Goal: Information Seeking & Learning: Learn about a topic

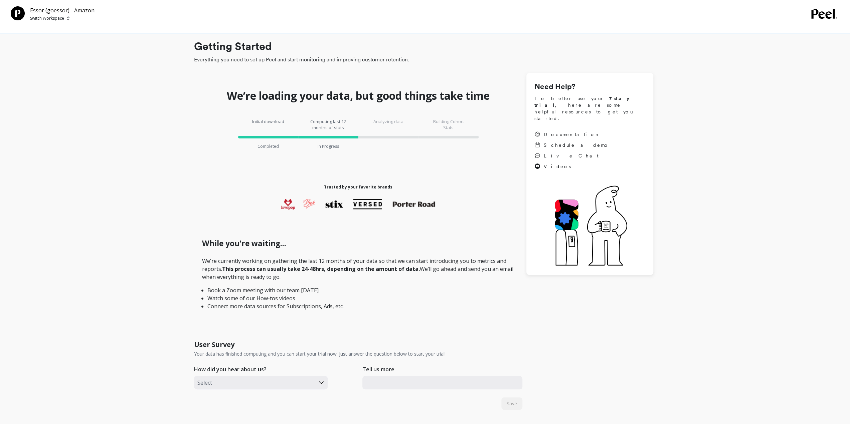
click at [42, 16] on p "Switch Workspace" at bounding box center [47, 18] width 34 height 5
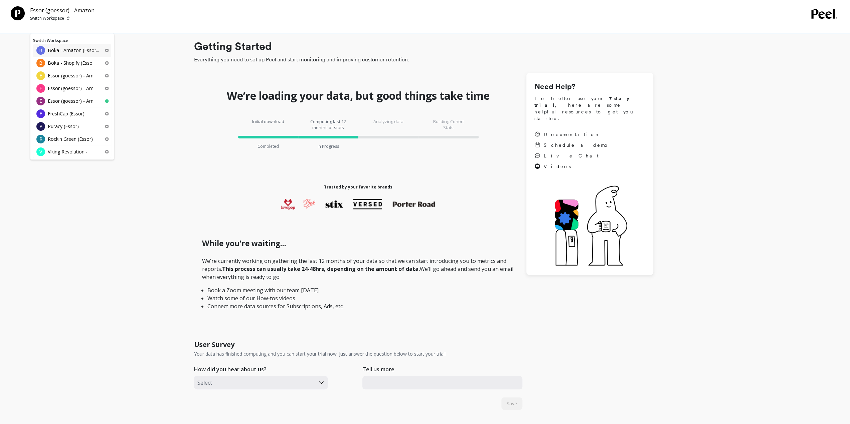
click at [71, 53] on p "Boka - Amazon (Essor..." at bounding box center [73, 50] width 51 height 7
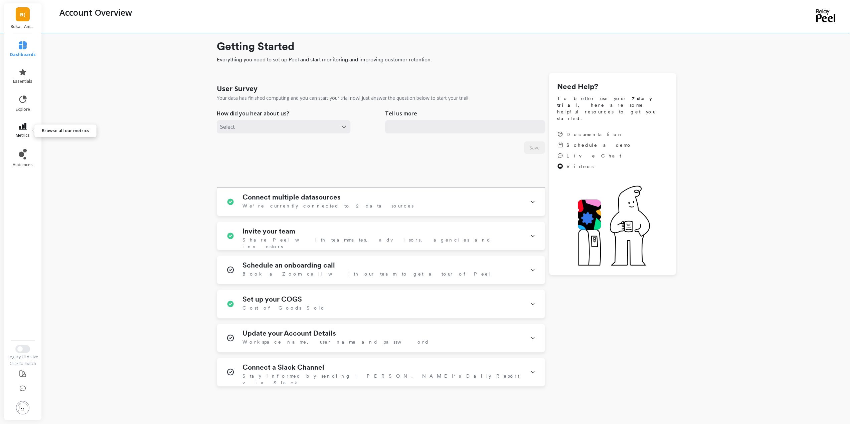
click at [23, 126] on icon at bounding box center [23, 126] width 8 height 7
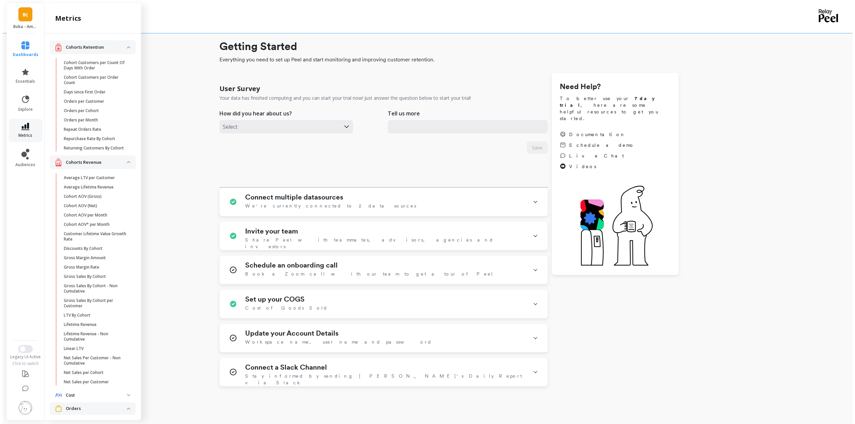
scroll to position [128, 0]
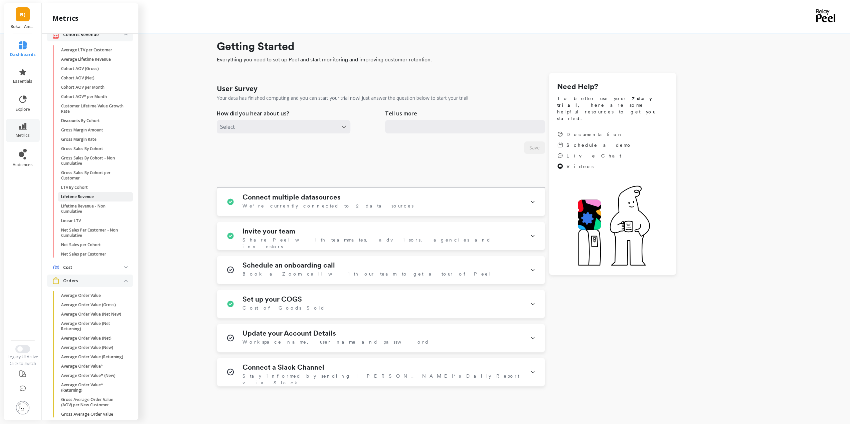
click at [101, 200] on span "Lifetime Revenue" at bounding box center [93, 196] width 64 height 5
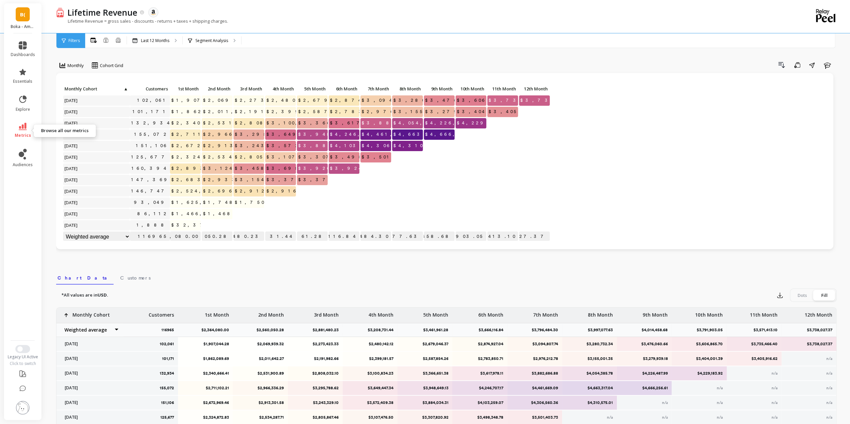
click at [24, 128] on icon at bounding box center [23, 126] width 8 height 7
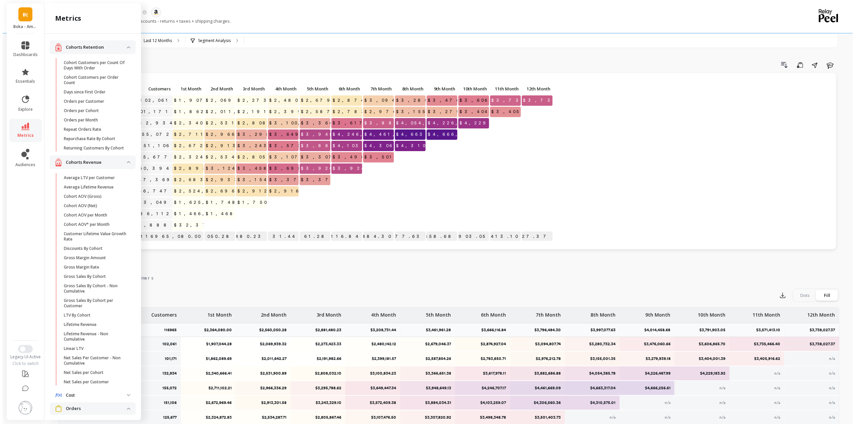
scroll to position [128, 0]
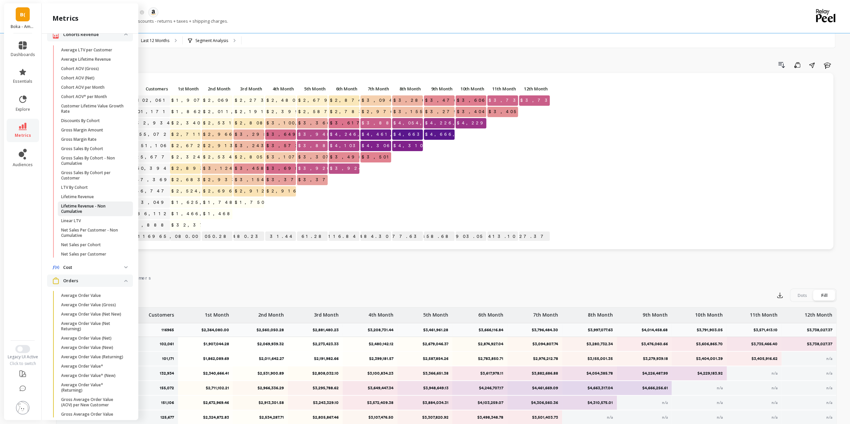
click at [102, 212] on p "Lifetime Revenue - Non Cumulative" at bounding box center [93, 209] width 64 height 11
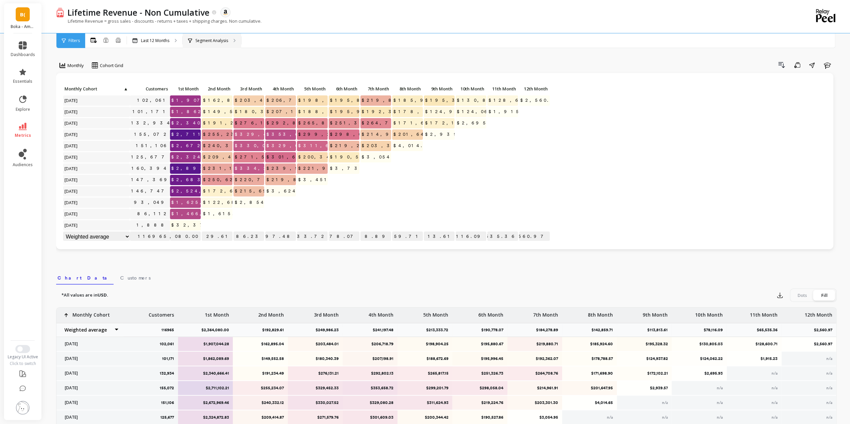
click at [191, 41] on icon at bounding box center [190, 40] width 4 height 5
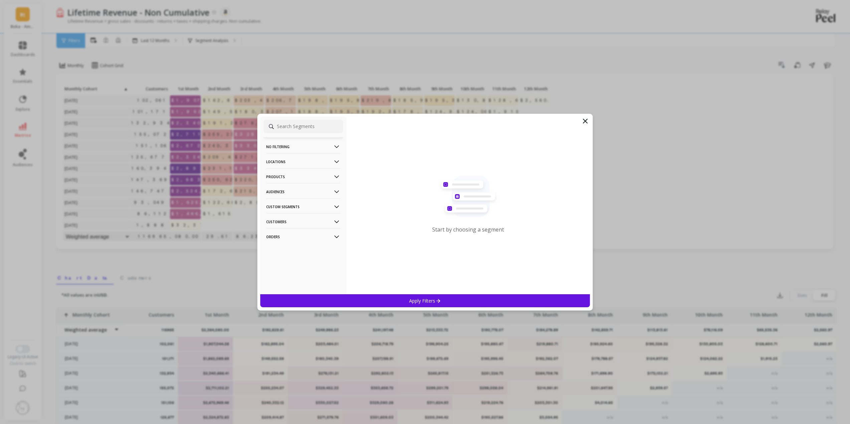
click at [305, 162] on p "Locations" at bounding box center [303, 161] width 74 height 17
click at [296, 187] on div "Countries" at bounding box center [302, 186] width 79 height 11
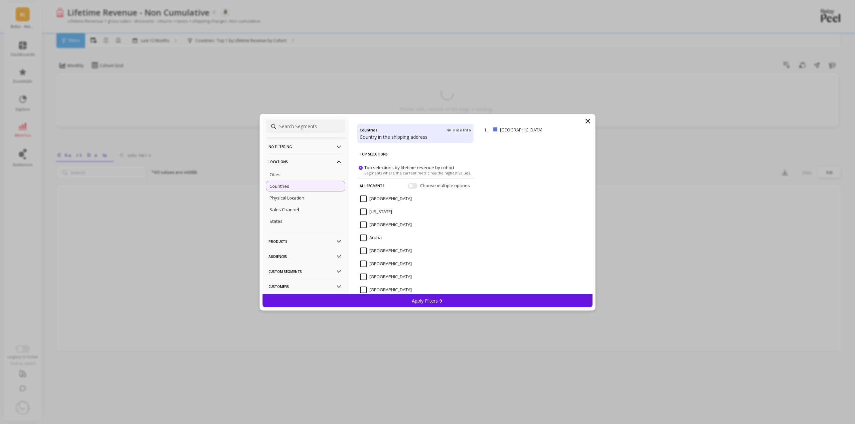
click at [427, 301] on p "Apply Filters" at bounding box center [428, 301] width 32 height 6
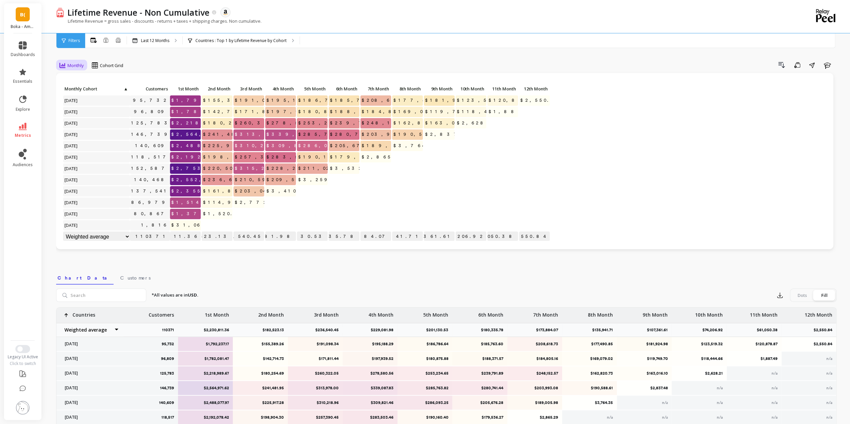
click at [81, 61] on div "Monthly" at bounding box center [71, 65] width 24 height 8
click at [145, 39] on p "Last 12 Months" at bounding box center [155, 40] width 28 height 5
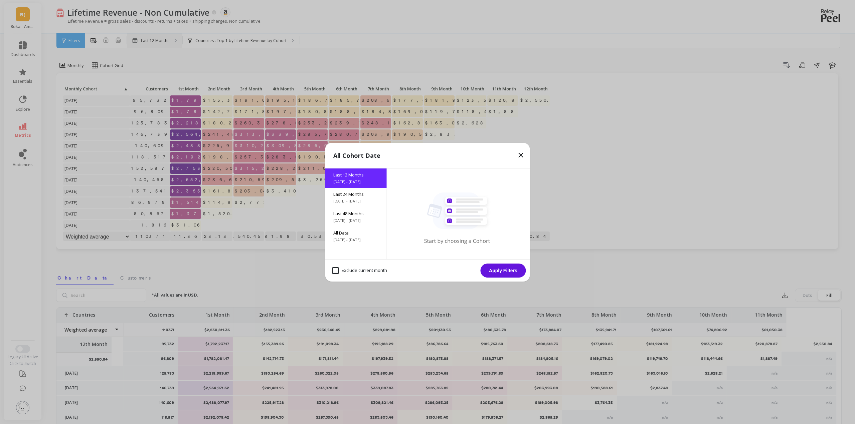
click at [351, 211] on span "Last 48 Months" at bounding box center [355, 214] width 45 height 6
drag, startPoint x: 515, startPoint y: 269, endPoint x: 254, endPoint y: 160, distance: 282.3
click at [515, 269] on button "Apply Filters" at bounding box center [503, 271] width 45 height 14
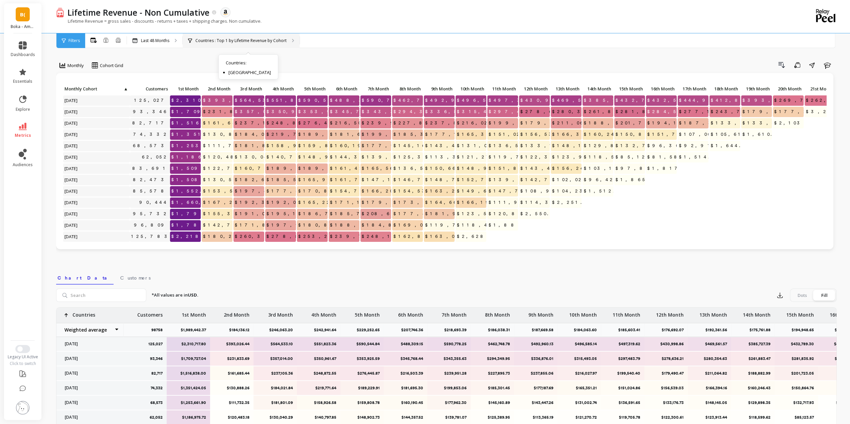
click at [227, 44] on div "Countries : Top 1 by Lifetime Revenue by Cohort Countries : United States" at bounding box center [241, 40] width 117 height 15
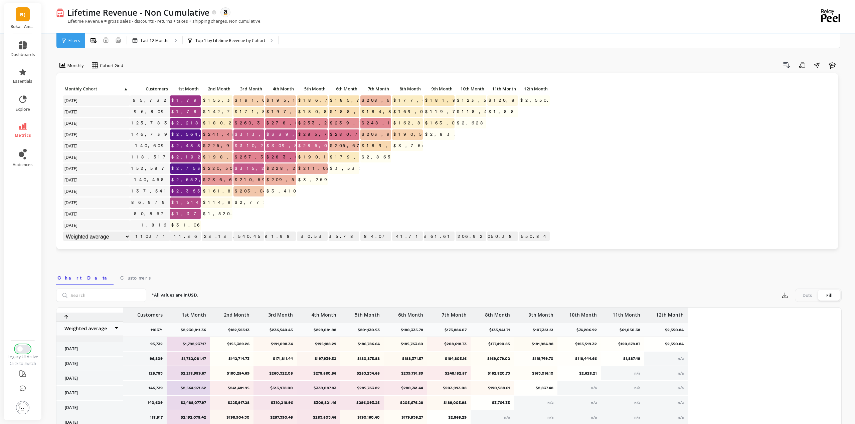
click at [20, 350] on span "Switch to New UI" at bounding box center [19, 349] width 5 height 5
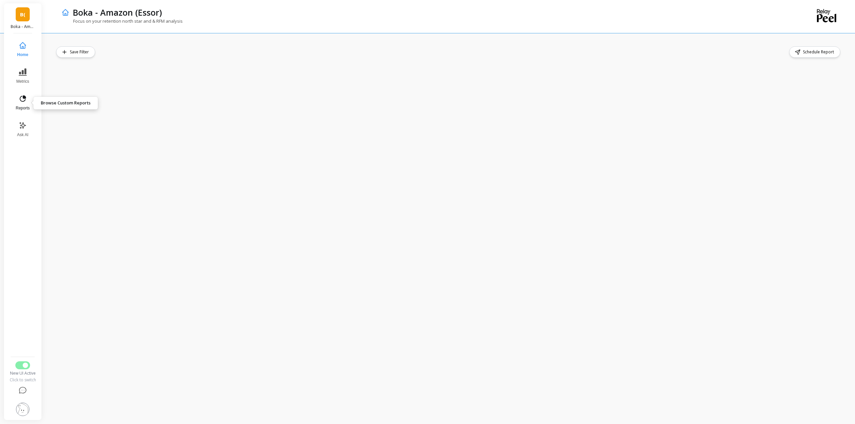
click at [25, 104] on button "Reports" at bounding box center [23, 103] width 22 height 24
click at [594, 52] on div "Schedule Report" at bounding box center [448, 51] width 785 height 11
click at [25, 80] on span "Metrics" at bounding box center [22, 81] width 13 height 5
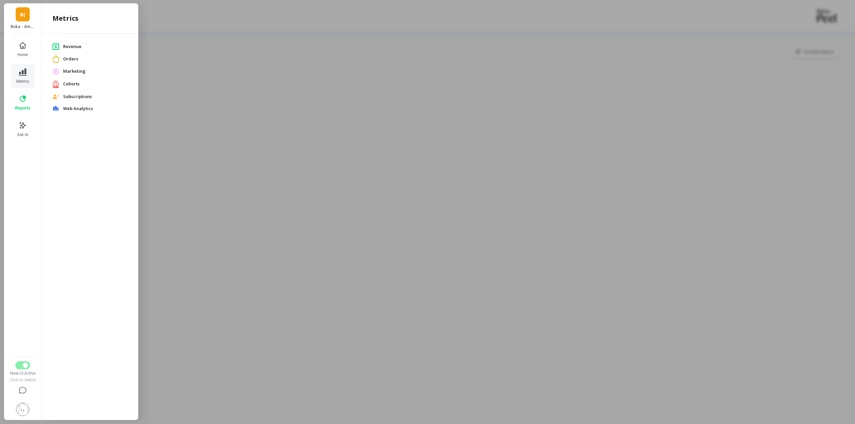
click at [76, 48] on span "Revenue" at bounding box center [95, 46] width 64 height 7
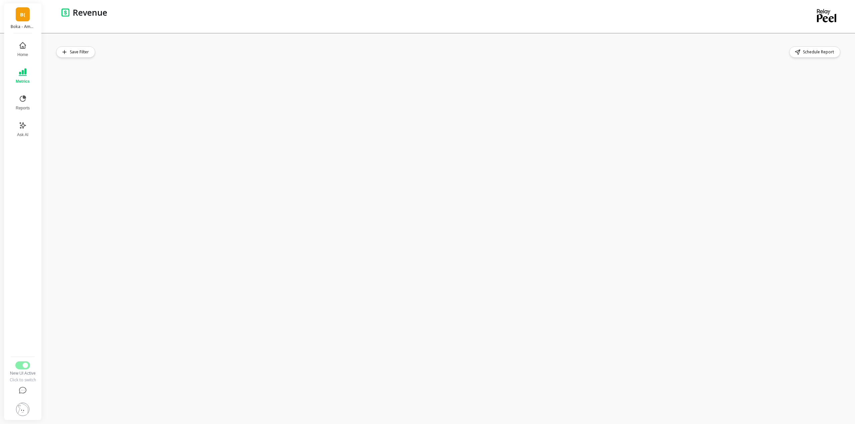
click at [45, 195] on div "Save Filter Schedule Report" at bounding box center [450, 228] width 810 height 391
click at [20, 104] on button "Reports" at bounding box center [23, 103] width 22 height 24
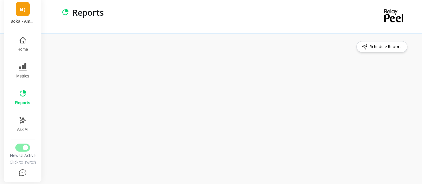
scroll to position [7, 0]
